Goal: Find contact information: Find contact information

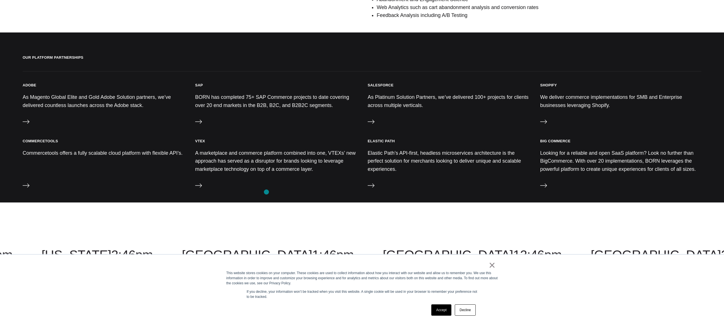
scroll to position [528, 0]
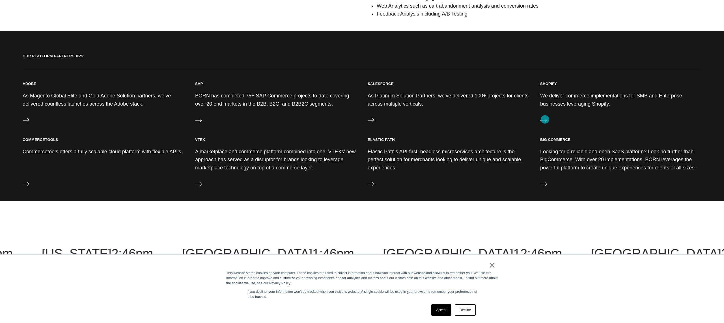
click at [545, 120] on icon at bounding box center [543, 120] width 7 height 7
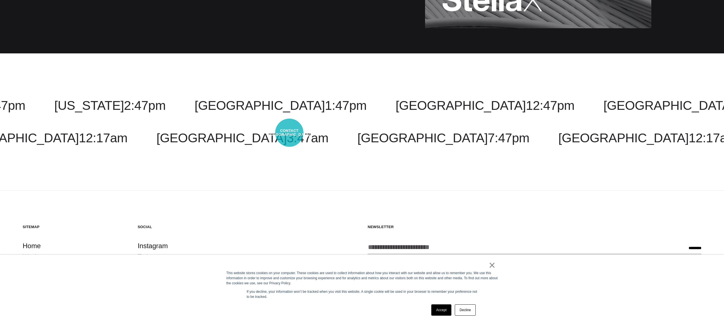
scroll to position [945, 0]
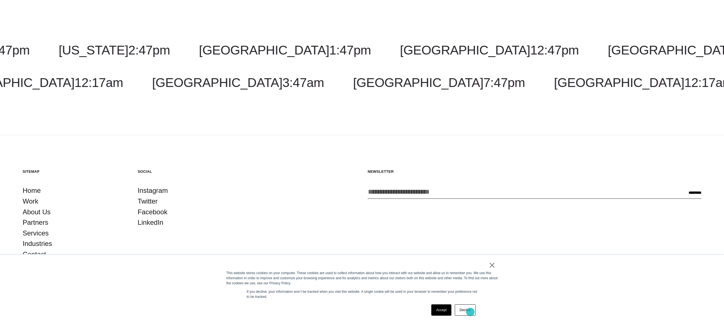
click at [469, 312] on link "Decline" at bounding box center [465, 310] width 21 height 11
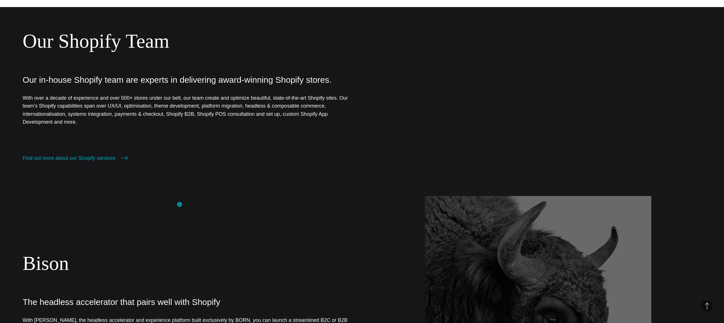
scroll to position [241, 0]
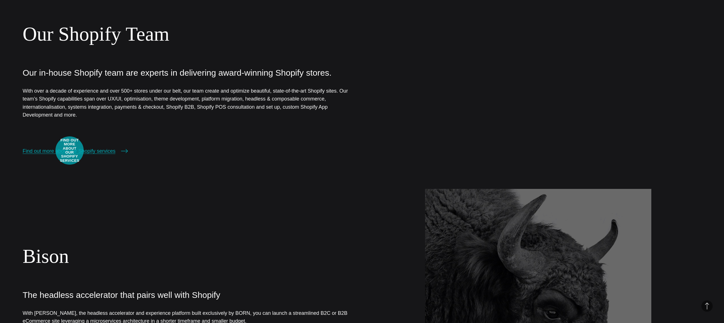
click at [70, 151] on link "Find out more about our Shopify services" at bounding box center [75, 151] width 105 height 8
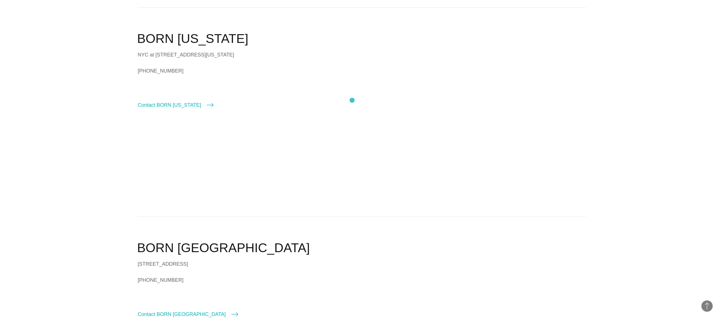
scroll to position [196, 0]
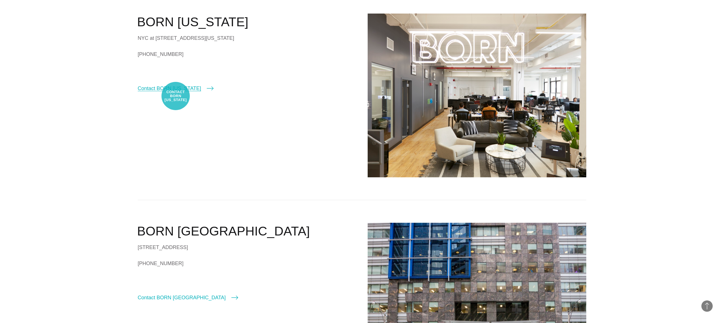
click at [176, 92] on link "Contact BORN [US_STATE]" at bounding box center [176, 89] width 76 height 8
select select "********"
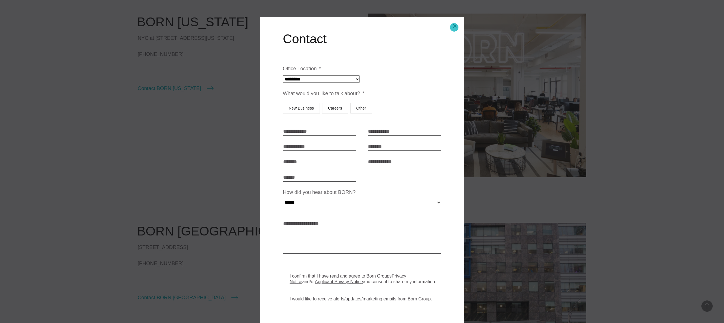
click at [454, 27] on button "Close modal" at bounding box center [455, 26] width 14 height 14
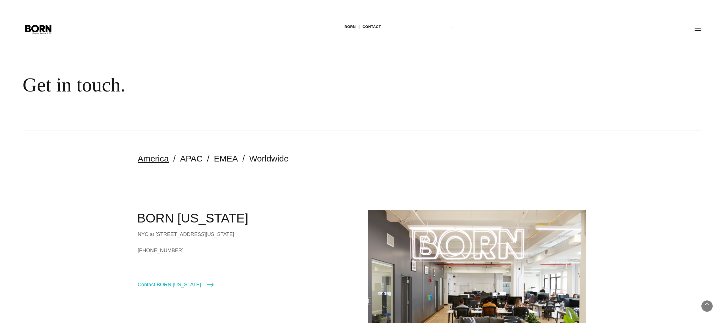
scroll to position [196, 0]
